Goal: Information Seeking & Learning: Learn about a topic

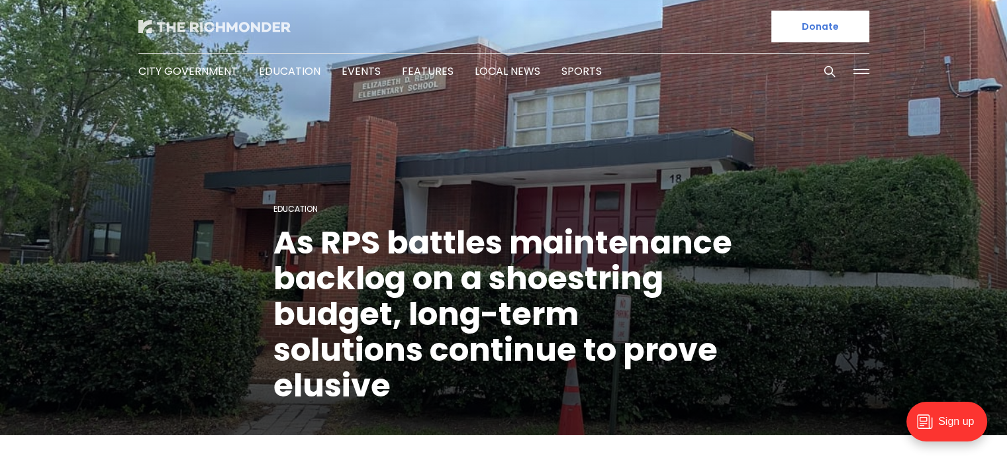
click at [217, 27] on img at bounding box center [214, 26] width 152 height 13
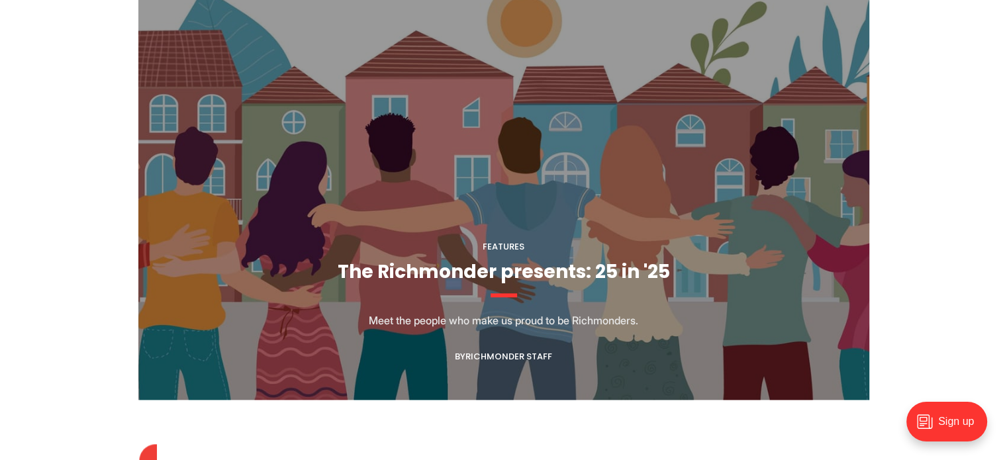
scroll to position [1390, 0]
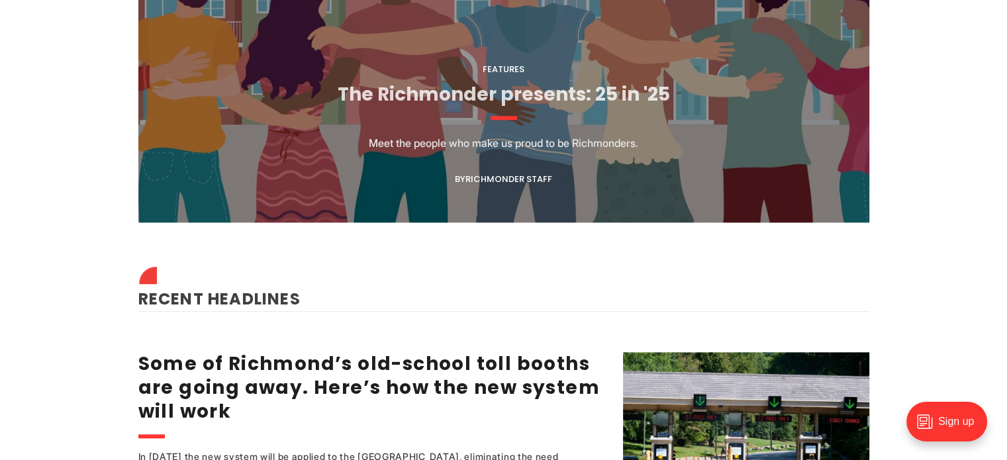
click at [493, 93] on link "The Richmonder presents: 25 in '25" at bounding box center [503, 94] width 332 height 26
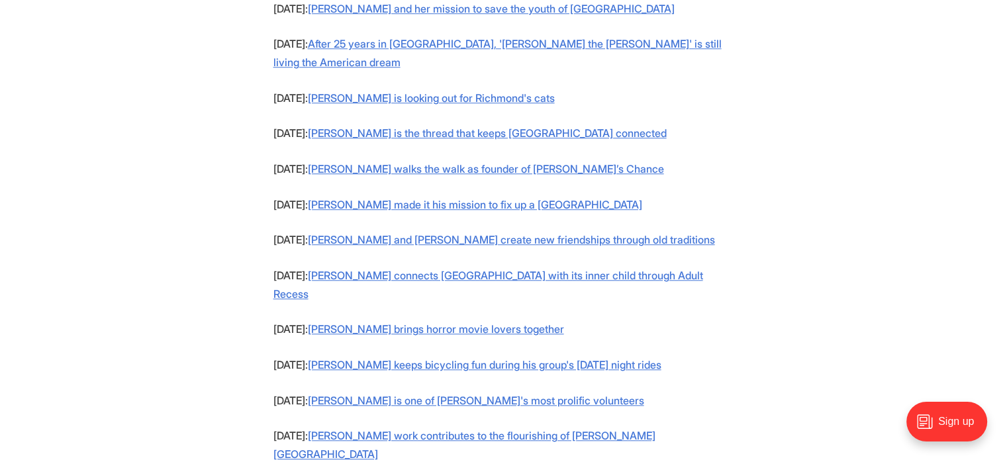
scroll to position [1125, 0]
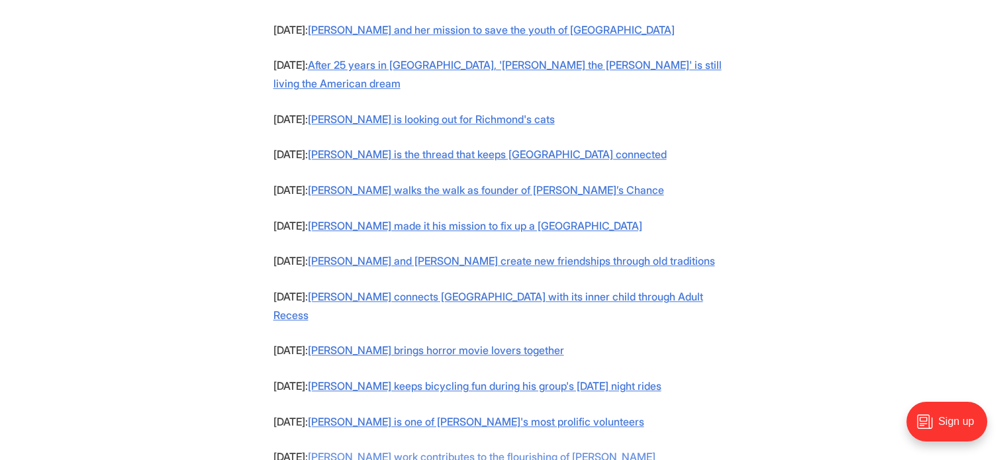
click at [394, 450] on link "[PERSON_NAME] work contributes to the flourishing of [PERSON_NAME][GEOGRAPHIC_D…" at bounding box center [464, 466] width 382 height 32
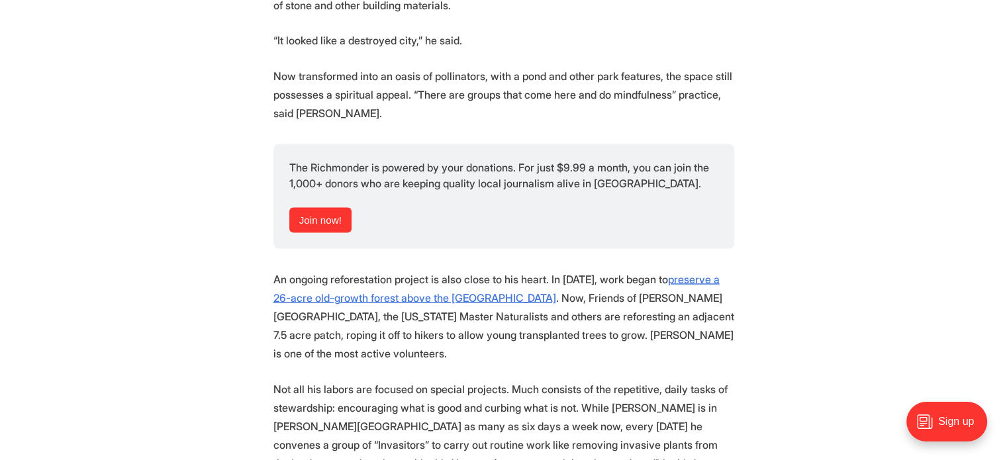
scroll to position [2448, 0]
